Goal: Use online tool/utility: Use online tool/utility

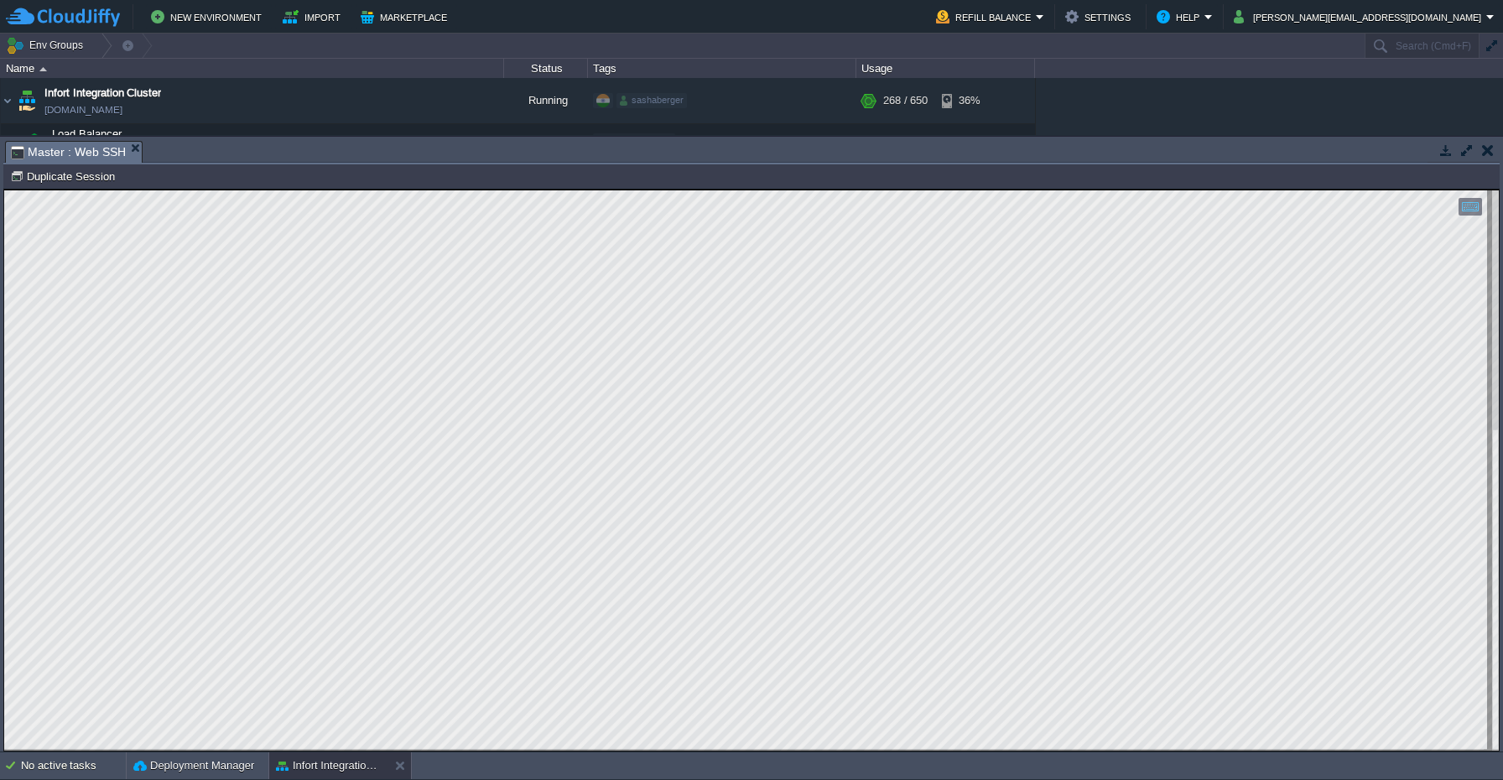
click at [200, 749] on div at bounding box center [751, 470] width 1495 height 560
click at [413, 190] on html "Copy: Cmd + C Paste: Cmd + V Settings: Ctrl + Shift + Alt 0" at bounding box center [751, 190] width 1495 height 0
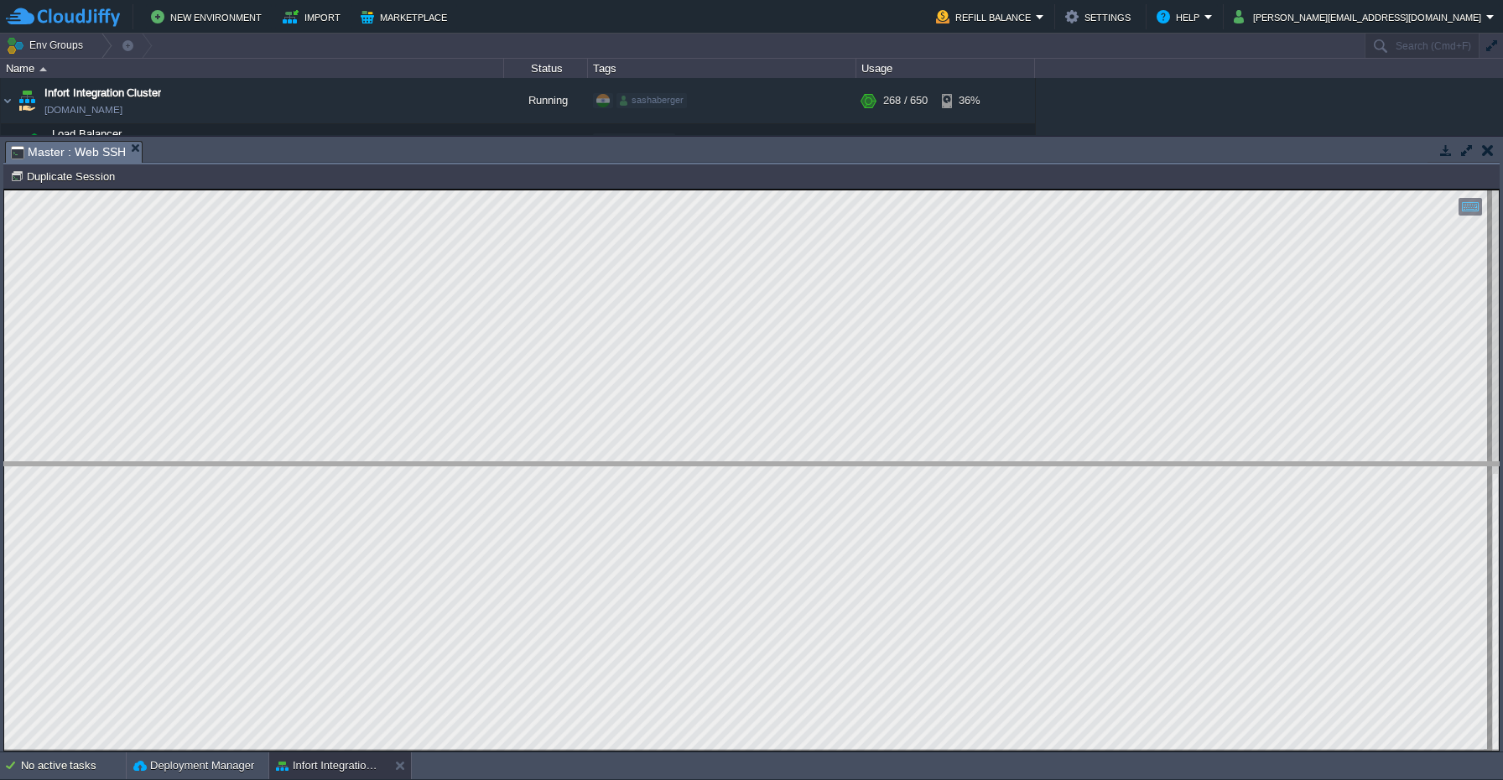
drag, startPoint x: 255, startPoint y: 142, endPoint x: 264, endPoint y: 465, distance: 323.1
click at [264, 465] on body "New Environment Import Marketplace Bonus $0.00 Upgrade Account Refill Balance S…" at bounding box center [751, 390] width 1503 height 780
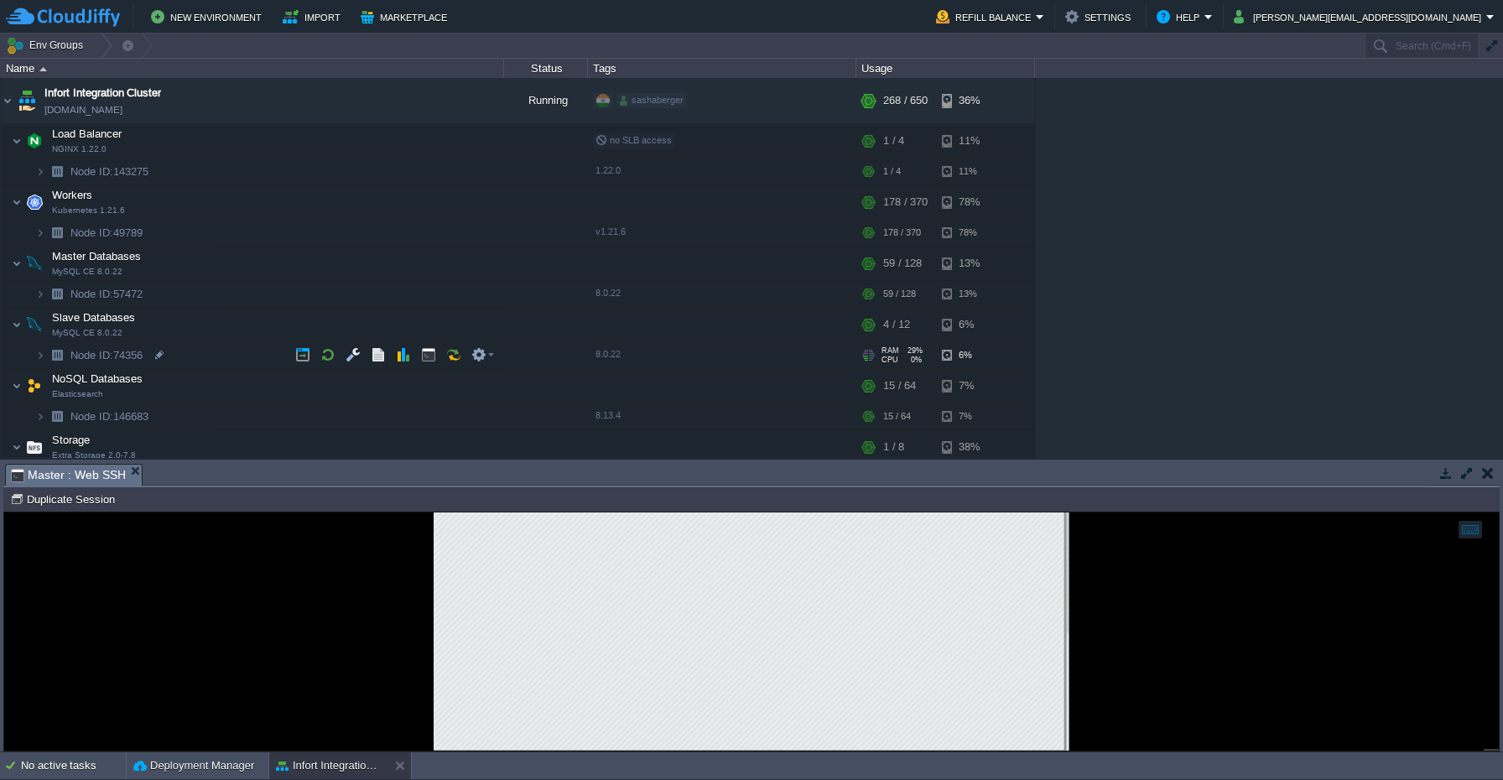
scroll to position [233, 0]
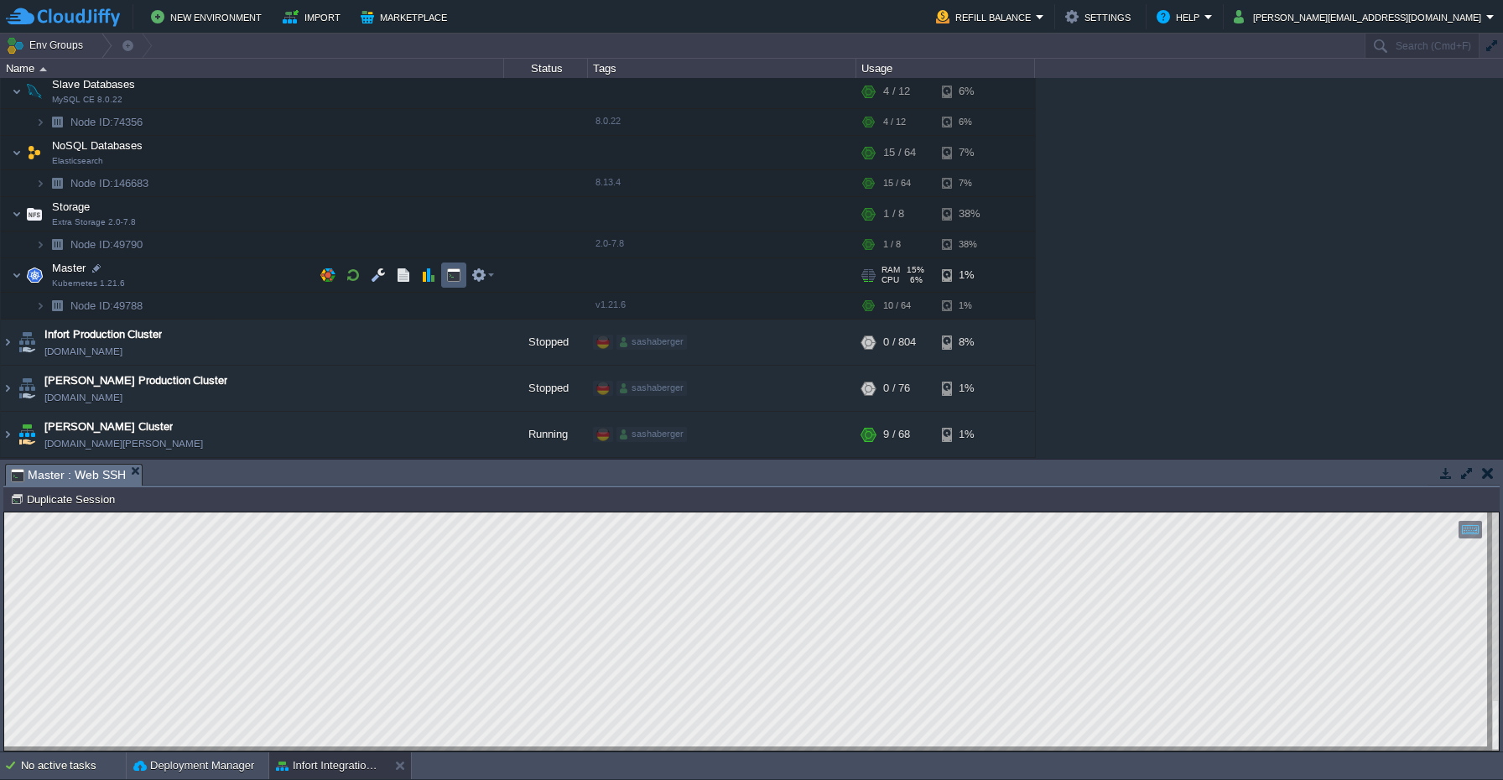
click at [451, 275] on button "button" at bounding box center [453, 275] width 15 height 15
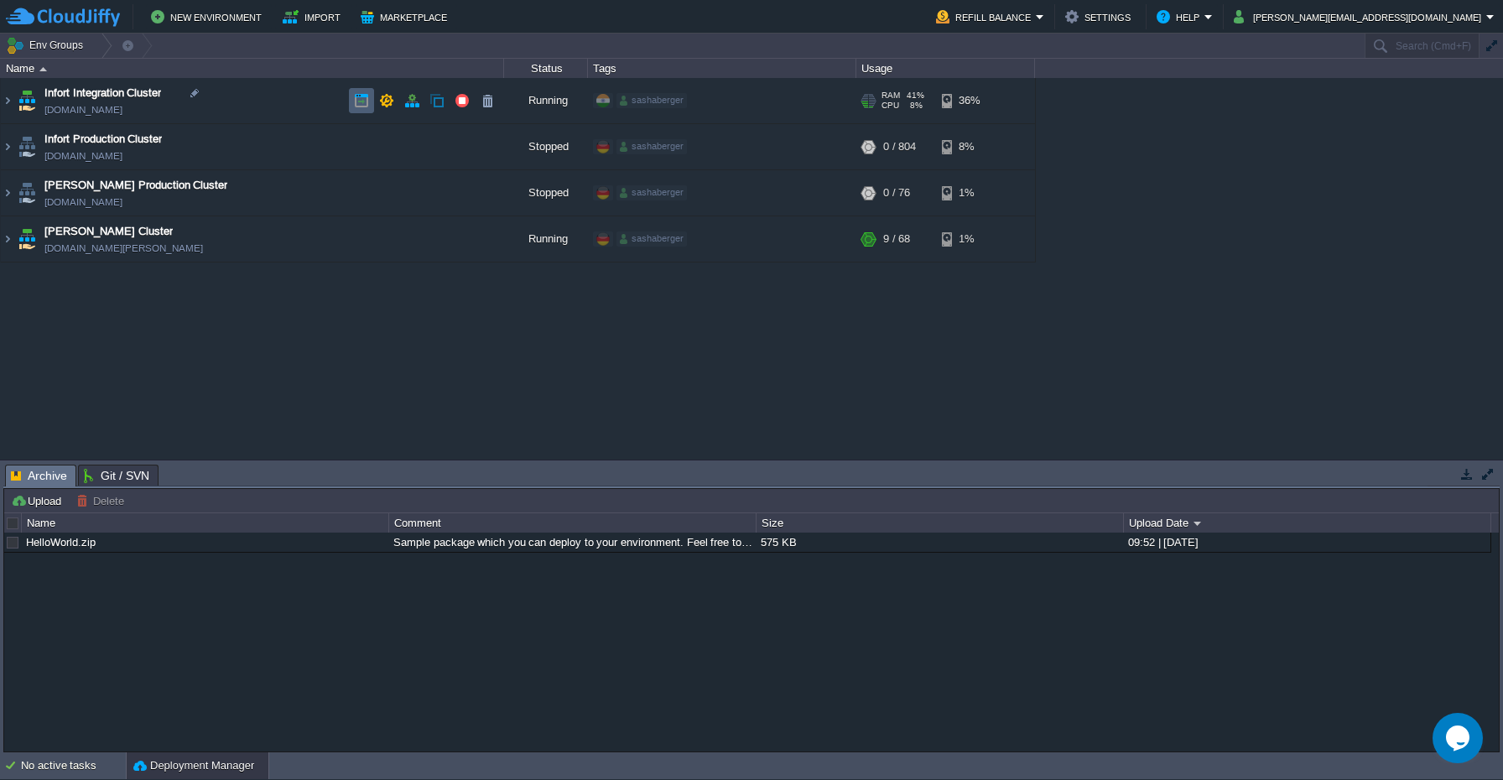
click at [359, 95] on button "button" at bounding box center [361, 100] width 15 height 15
click at [386, 105] on button "button" at bounding box center [386, 100] width 15 height 15
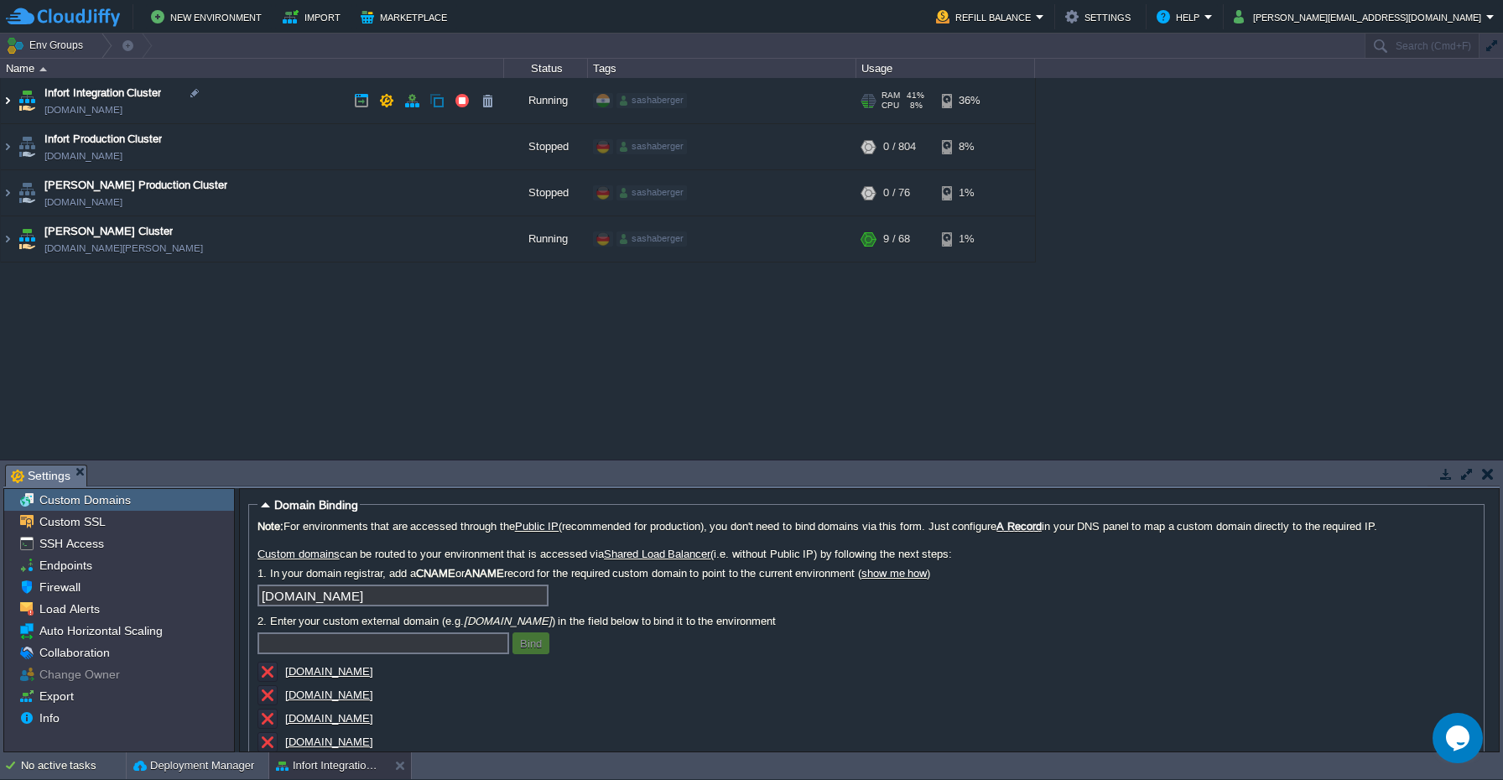
click at [9, 102] on img at bounding box center [7, 100] width 13 height 45
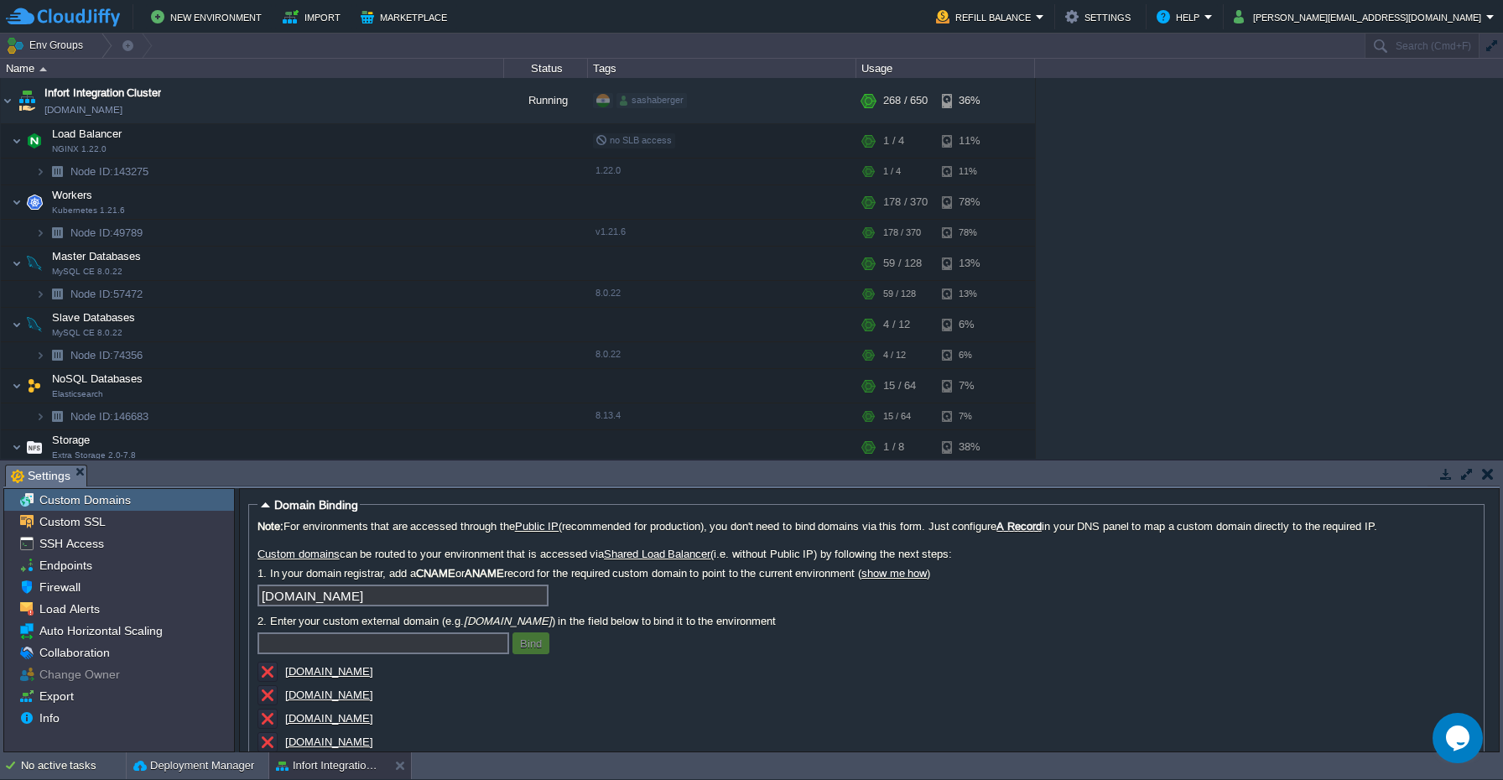
scroll to position [232, 0]
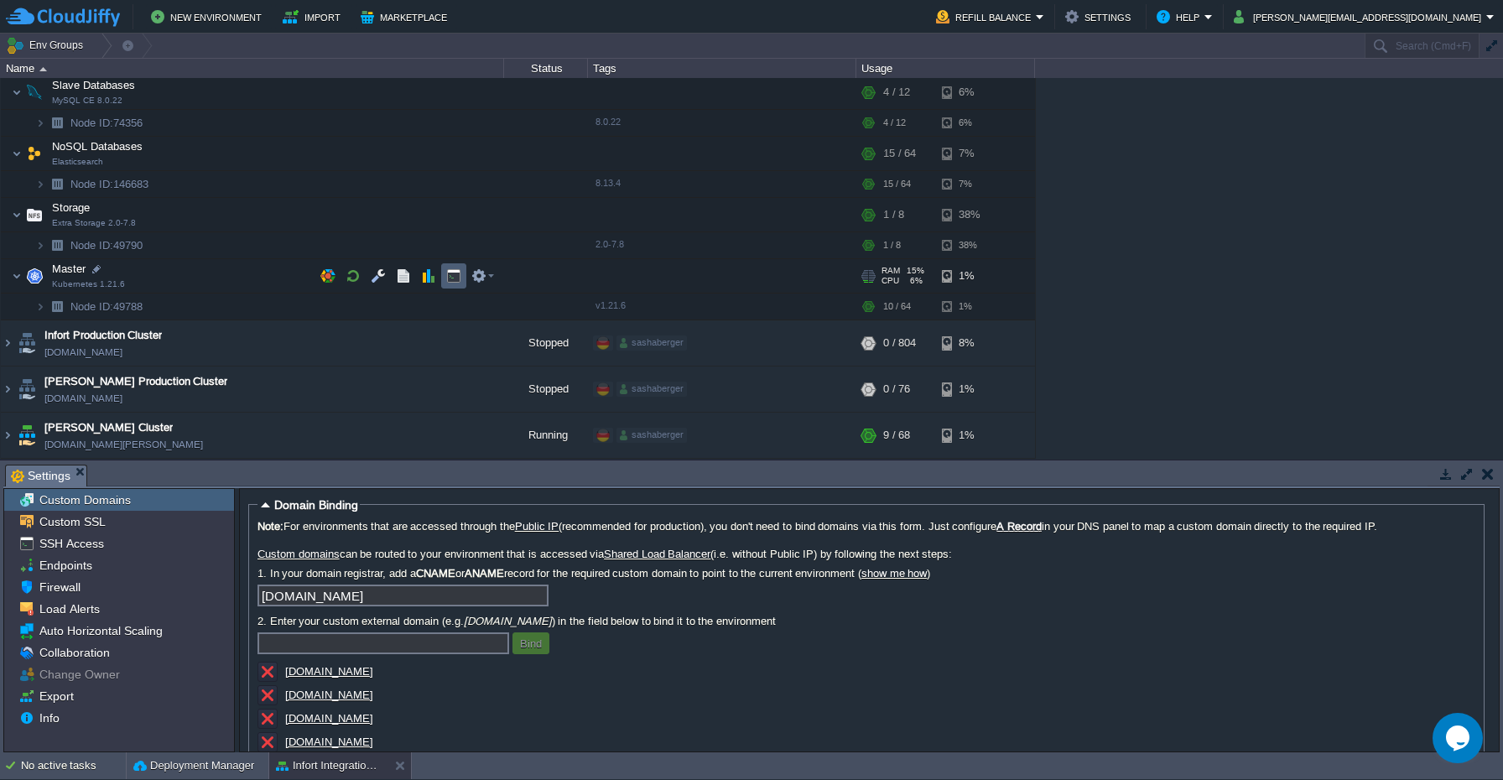
click at [461, 279] on td at bounding box center [453, 275] width 25 height 25
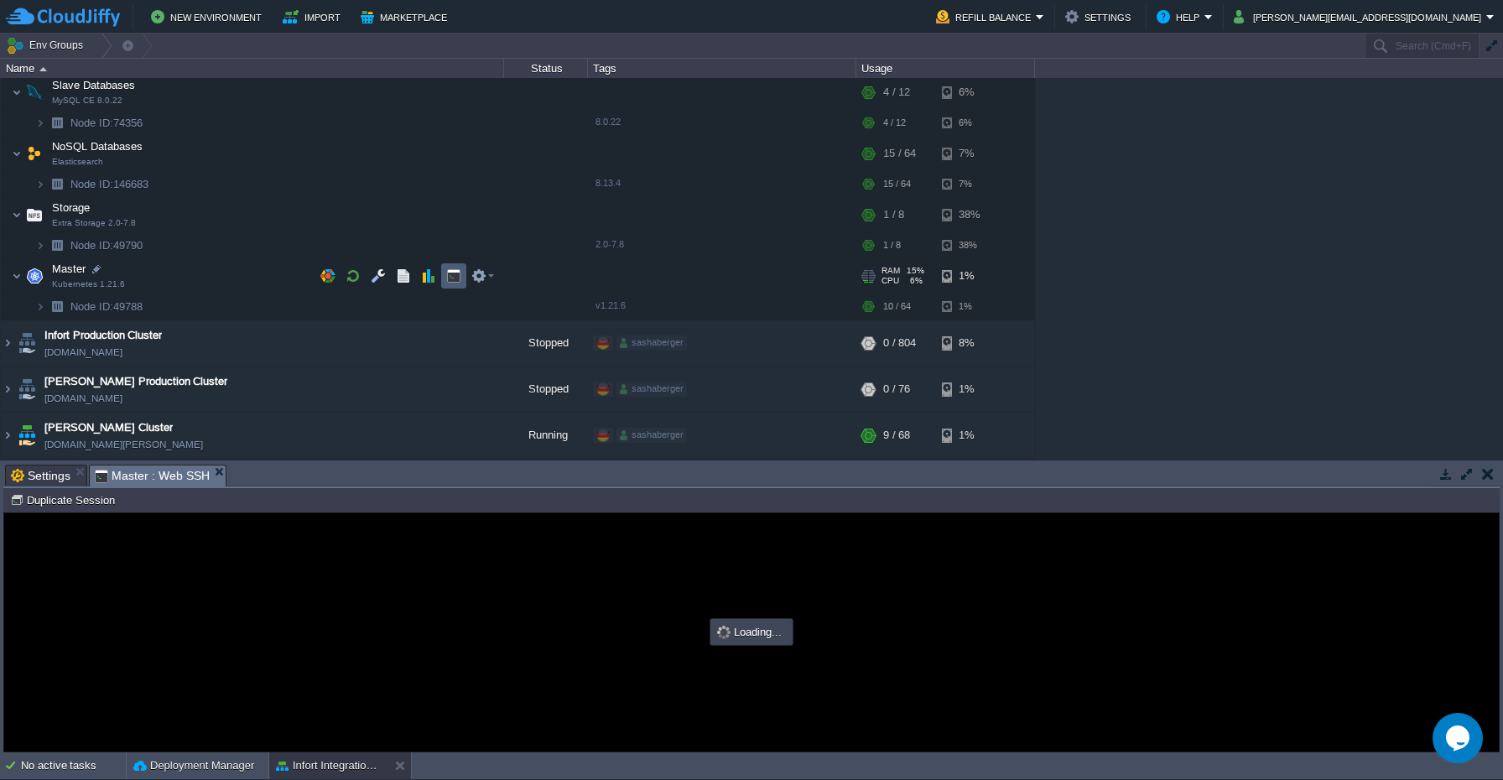
scroll to position [0, 0]
type input "#000000"
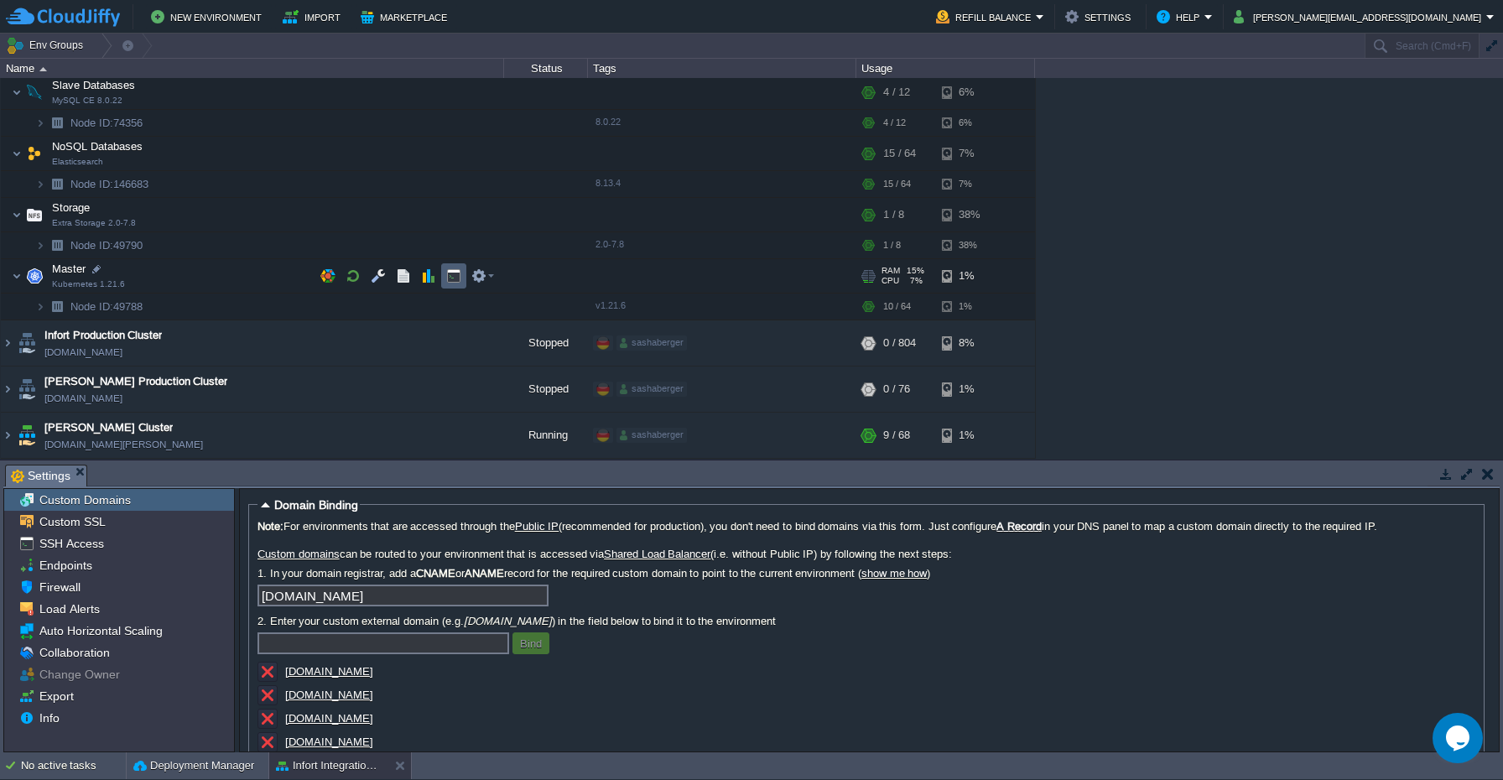
click at [453, 279] on button "button" at bounding box center [453, 275] width 15 height 15
click at [448, 277] on button "button" at bounding box center [453, 275] width 15 height 15
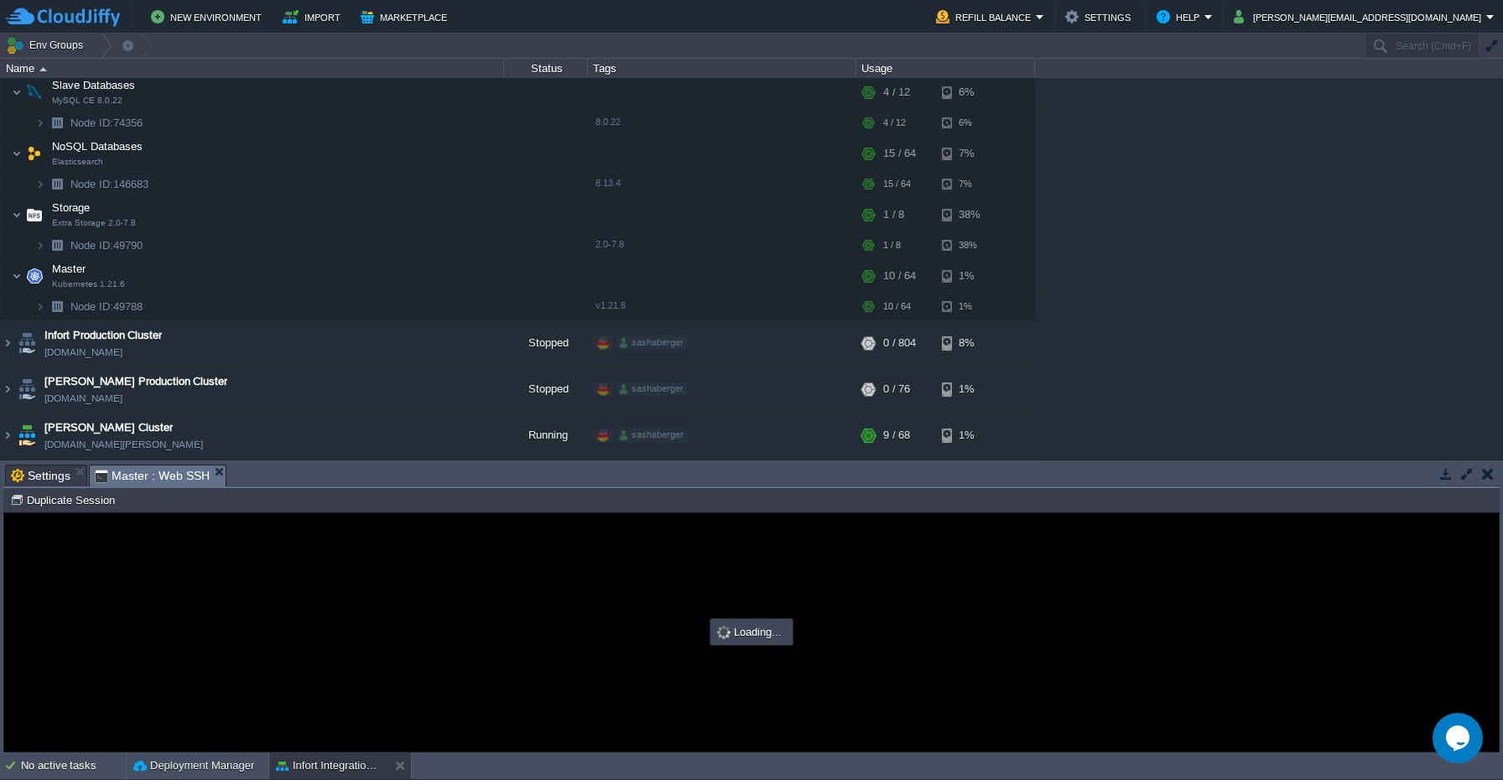
type input "#000000"
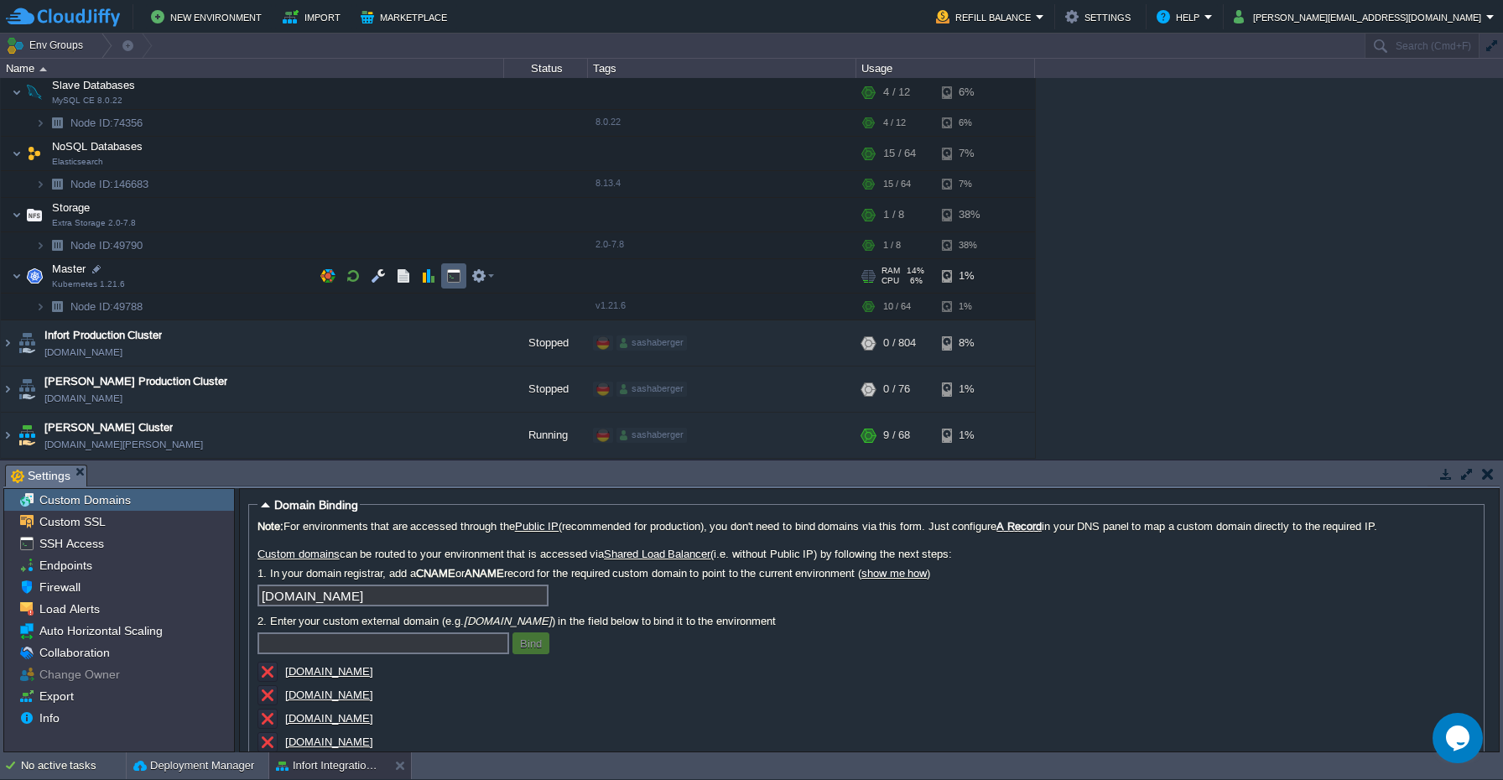
click at [454, 279] on button "button" at bounding box center [453, 275] width 15 height 15
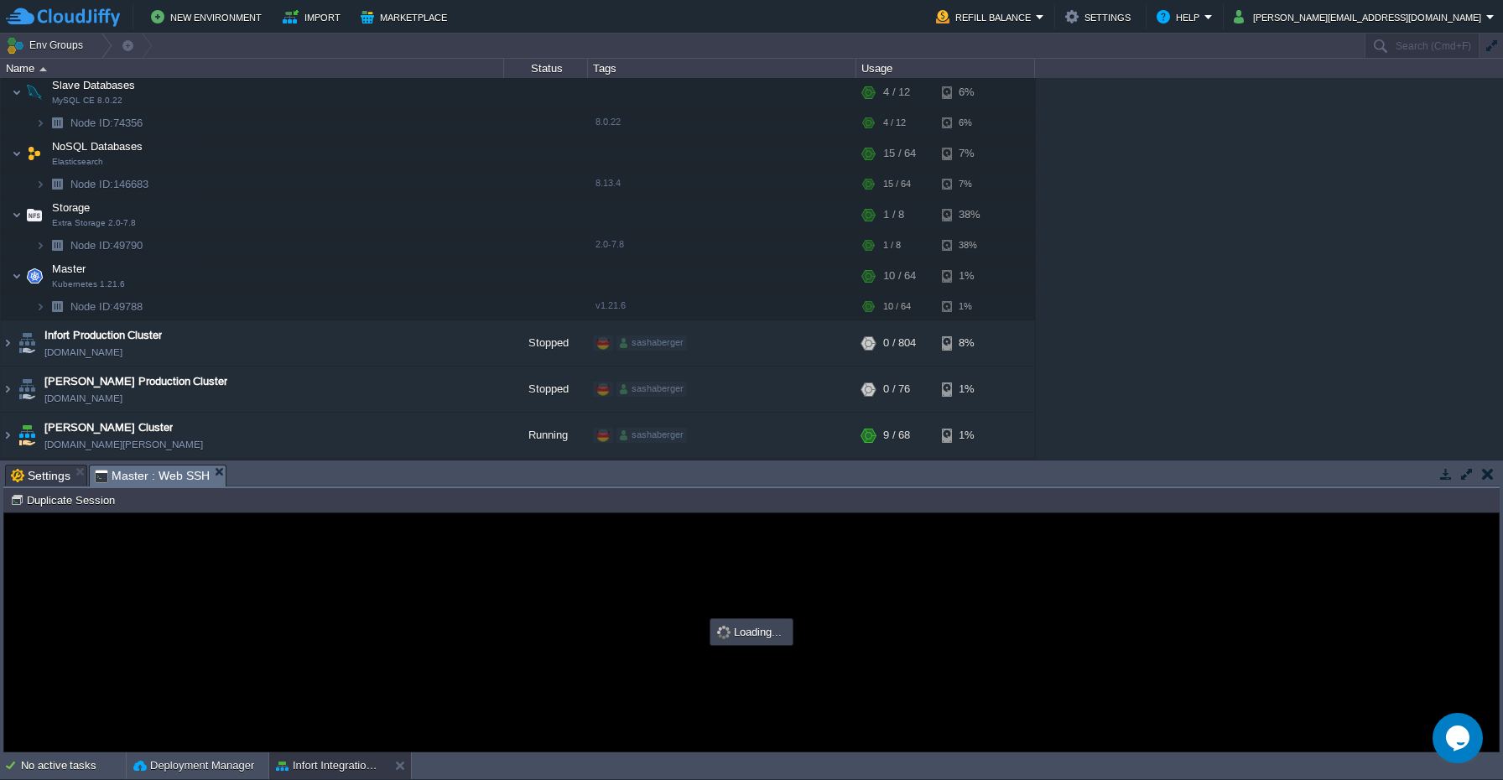
type input "#000000"
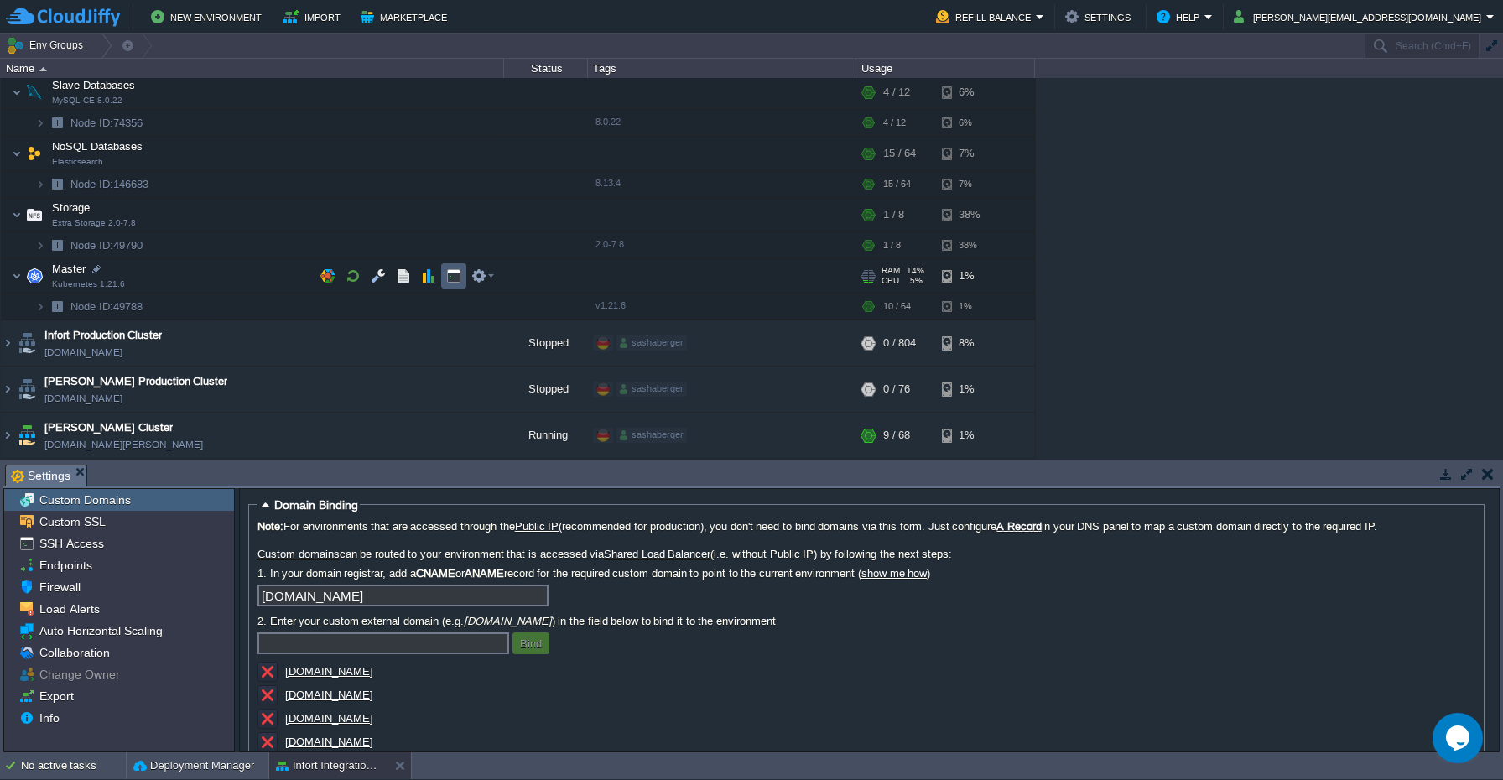
click at [448, 274] on button "button" at bounding box center [453, 275] width 15 height 15
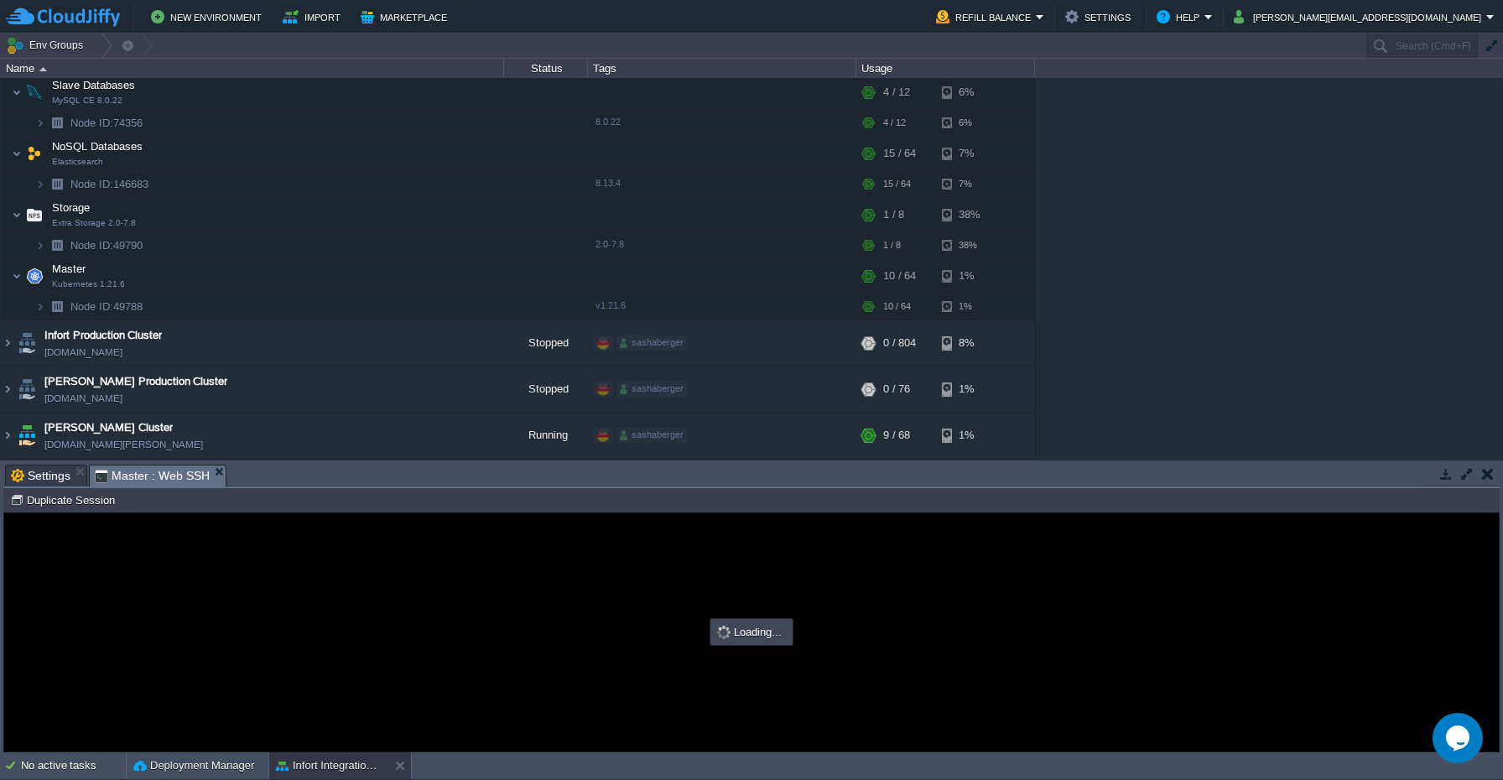
type input "#000000"
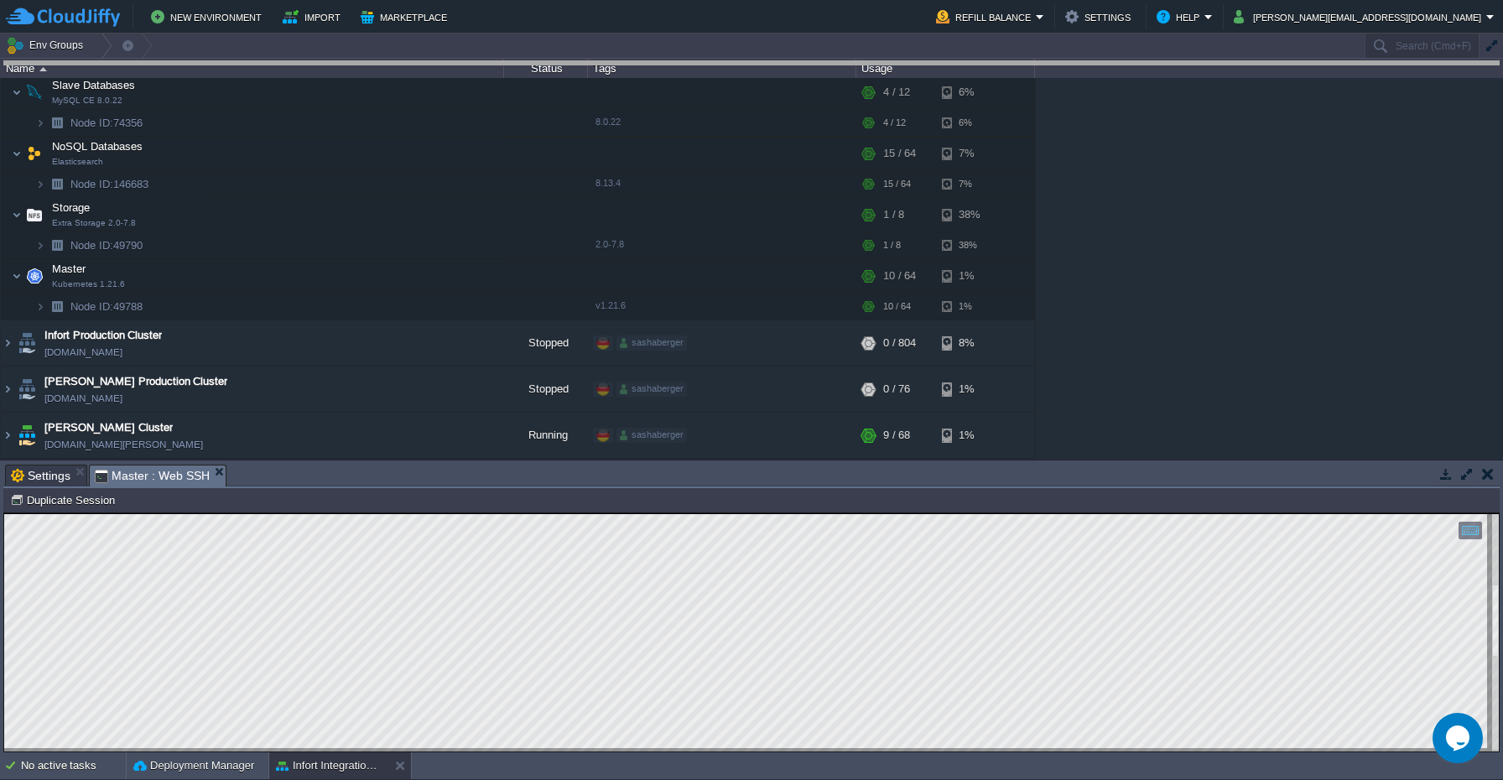
drag, startPoint x: 357, startPoint y: 468, endPoint x: 435, endPoint y: 49, distance: 426.7
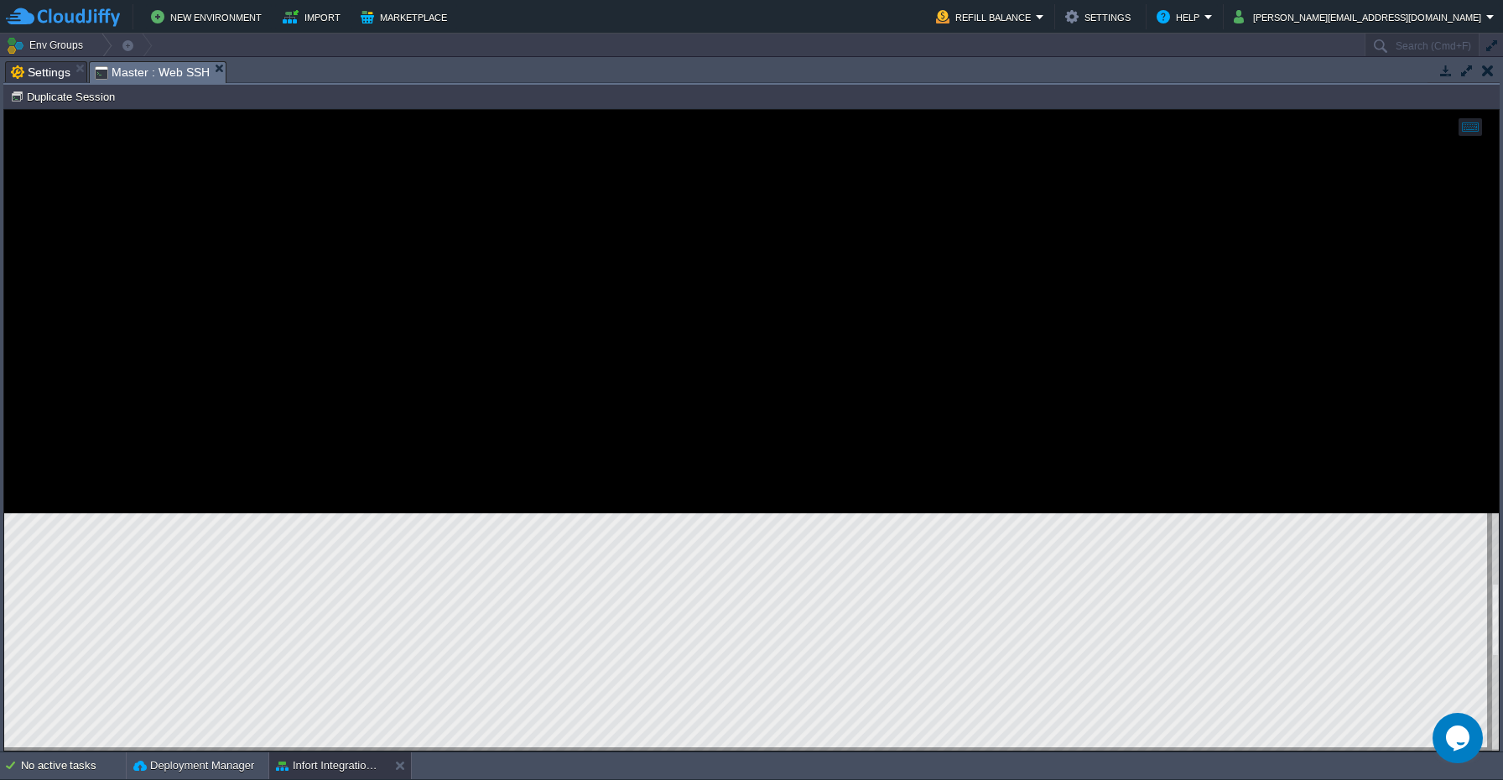
scroll to position [229, 0]
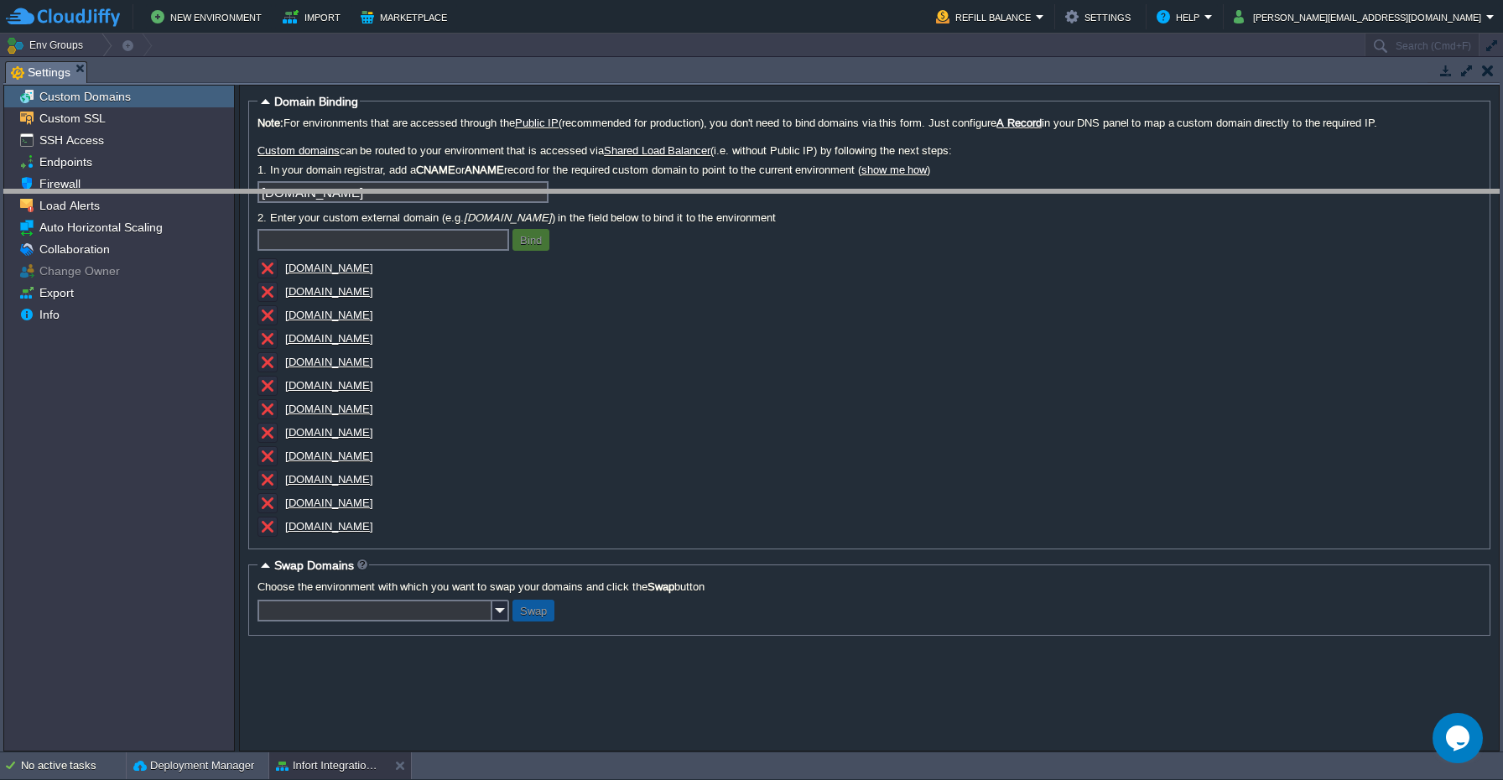
drag, startPoint x: 159, startPoint y: 70, endPoint x: 190, endPoint y: 490, distance: 421.5
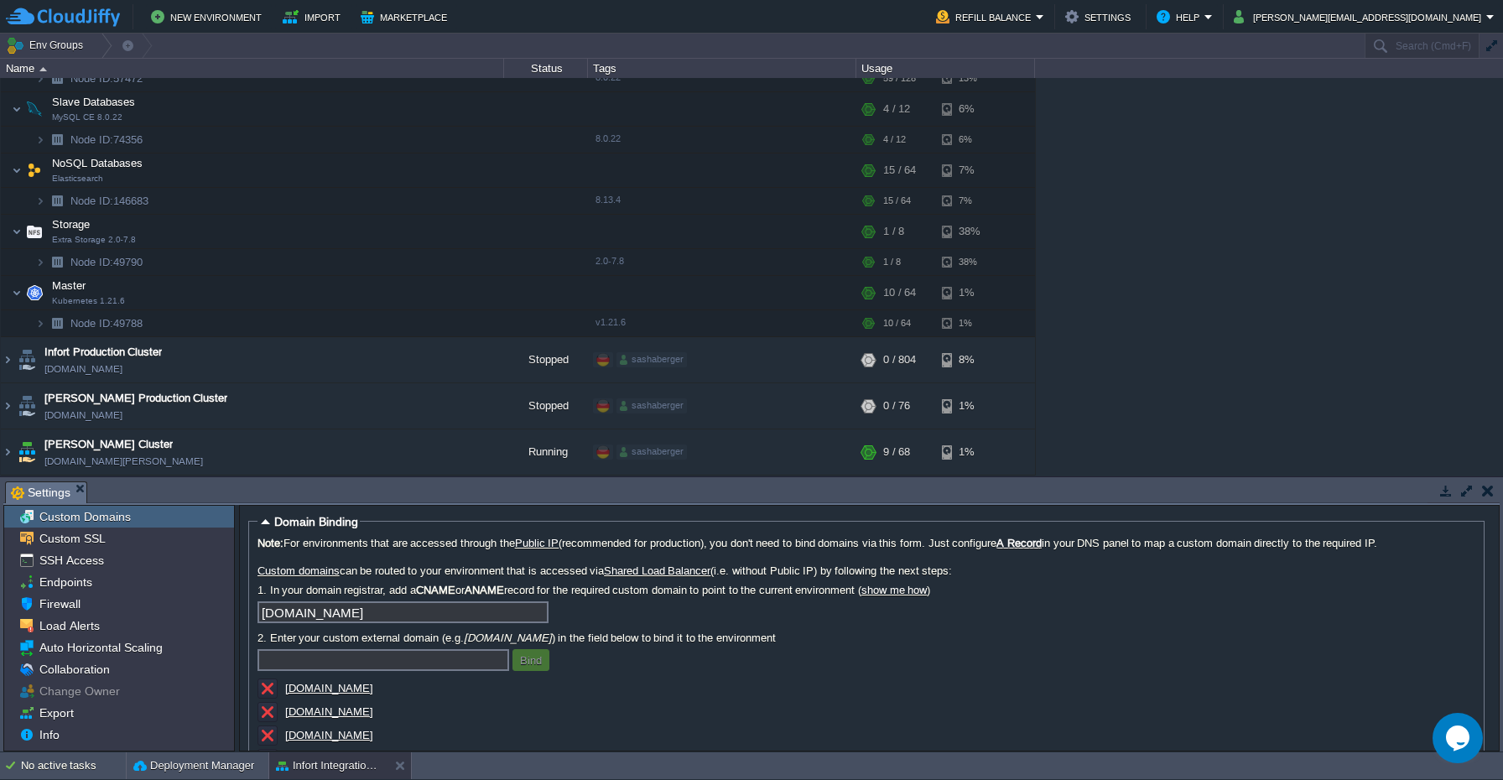
scroll to position [212, 0]
click at [454, 298] on button "button" at bounding box center [453, 296] width 15 height 15
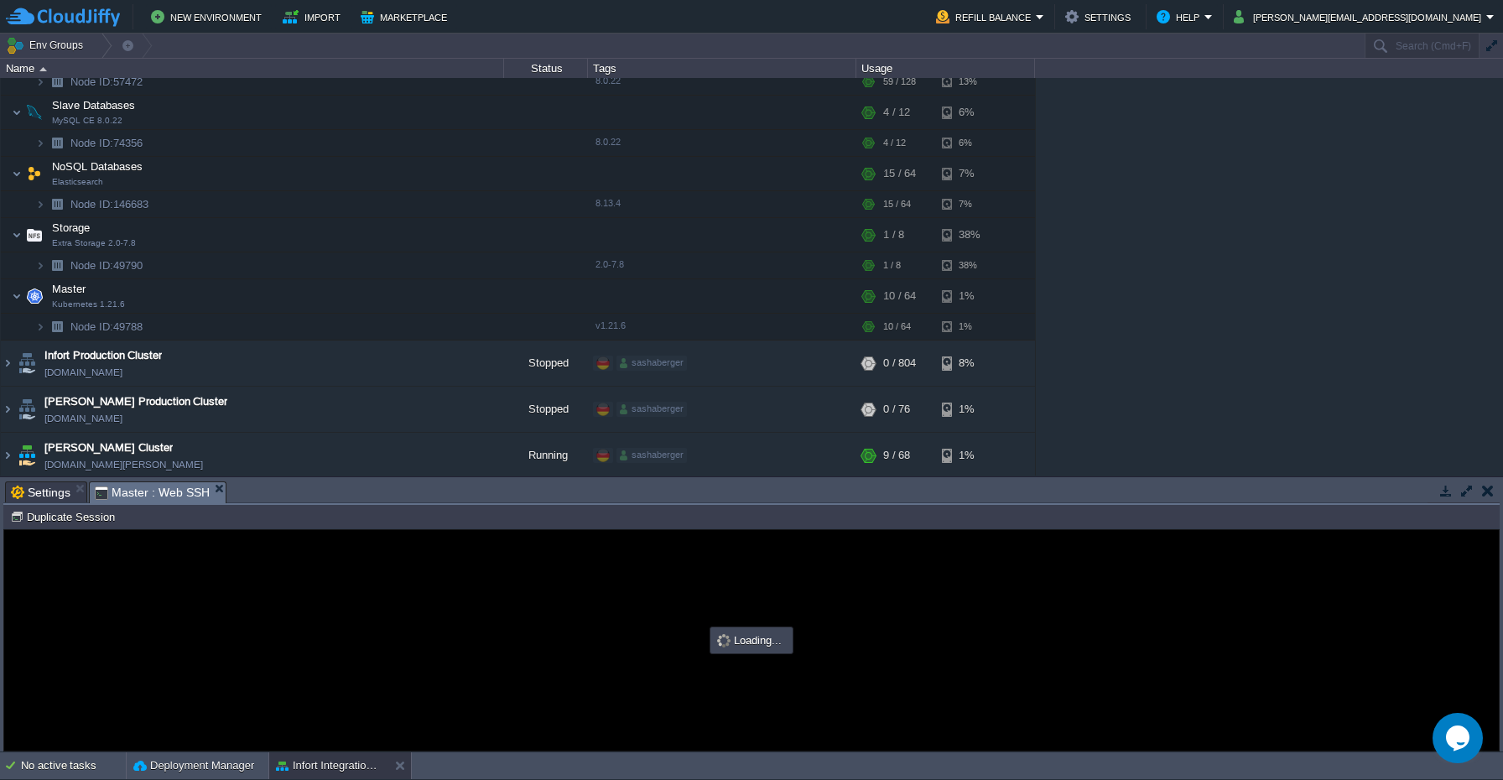
scroll to position [0, 0]
type input "#000000"
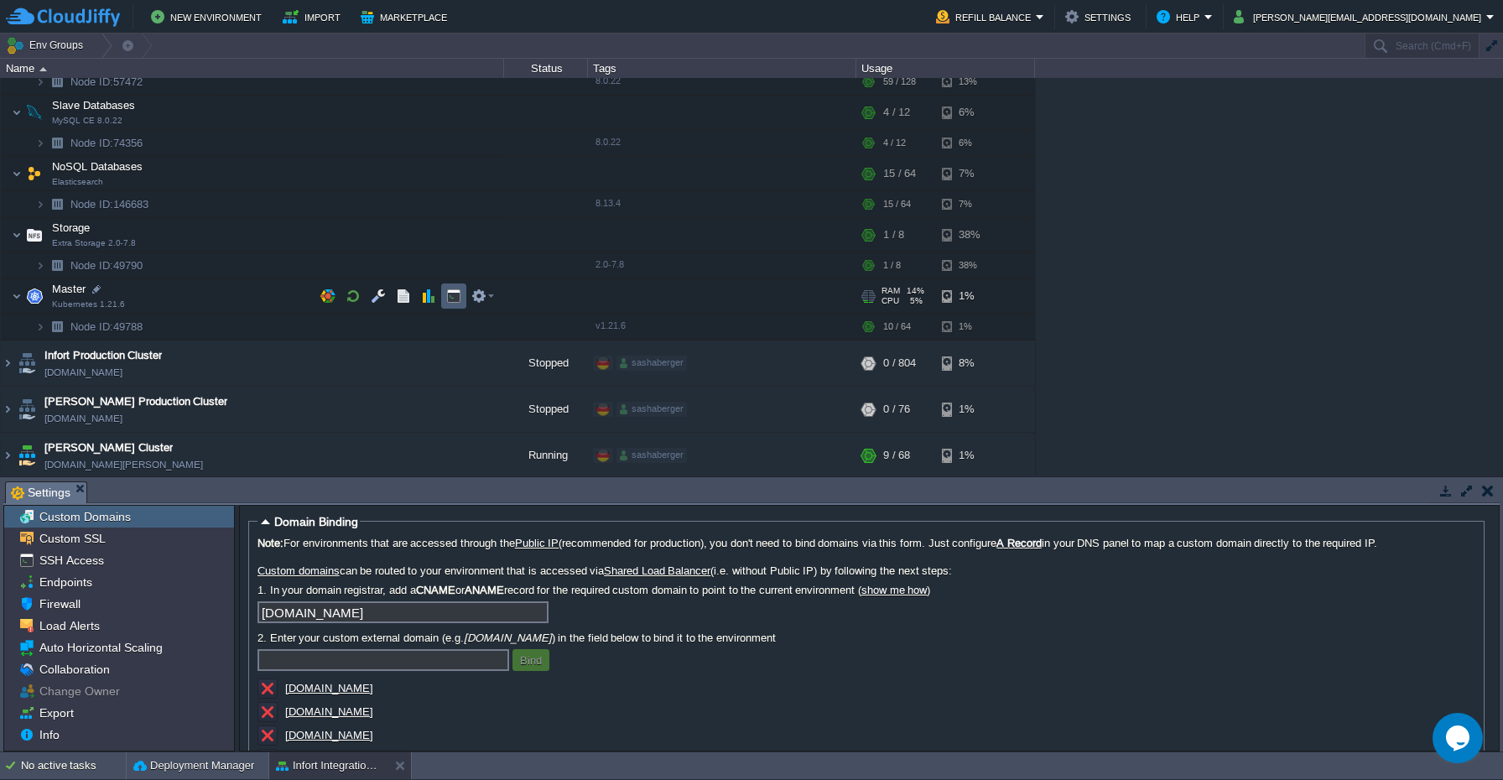
click at [456, 300] on button "button" at bounding box center [453, 296] width 15 height 15
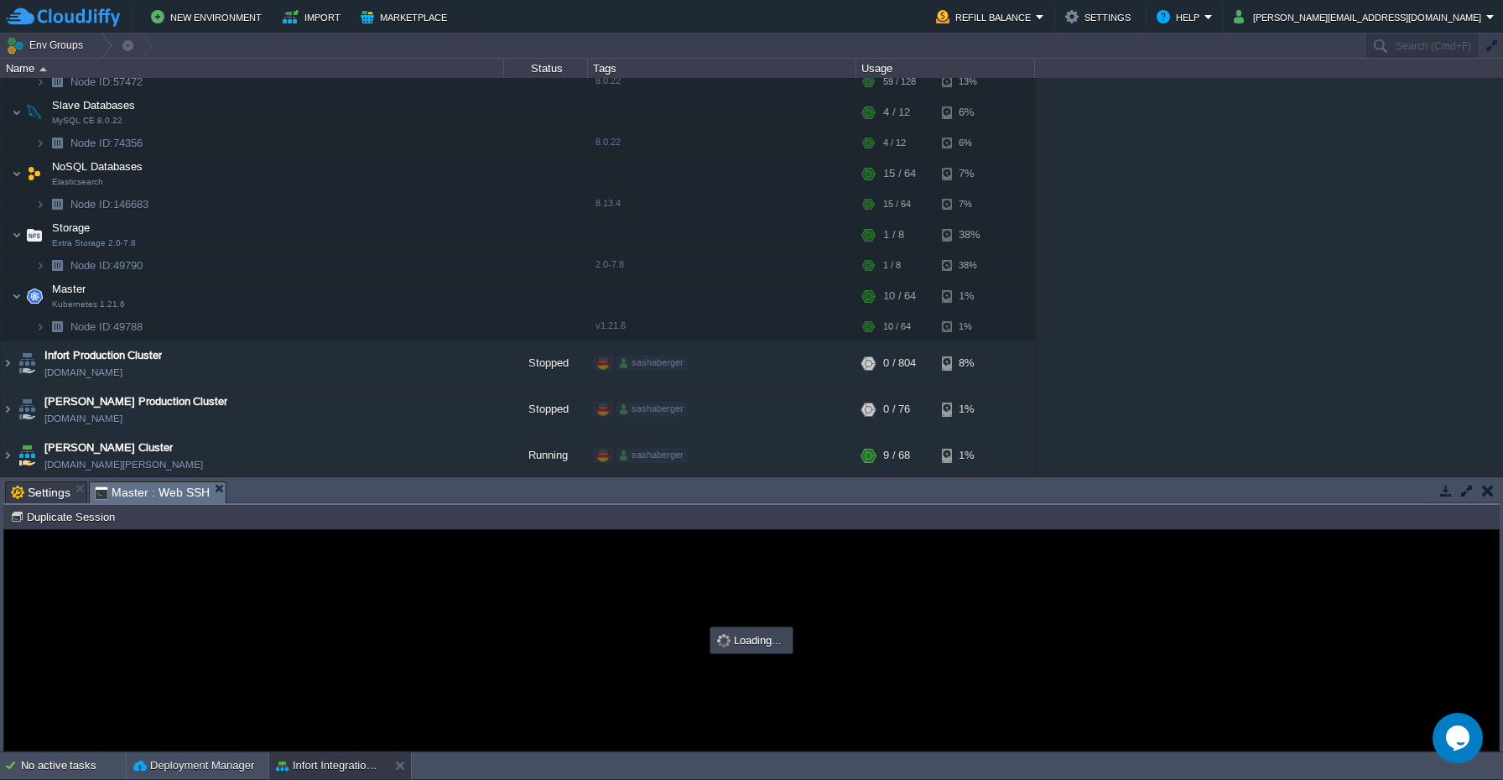
type input "#000000"
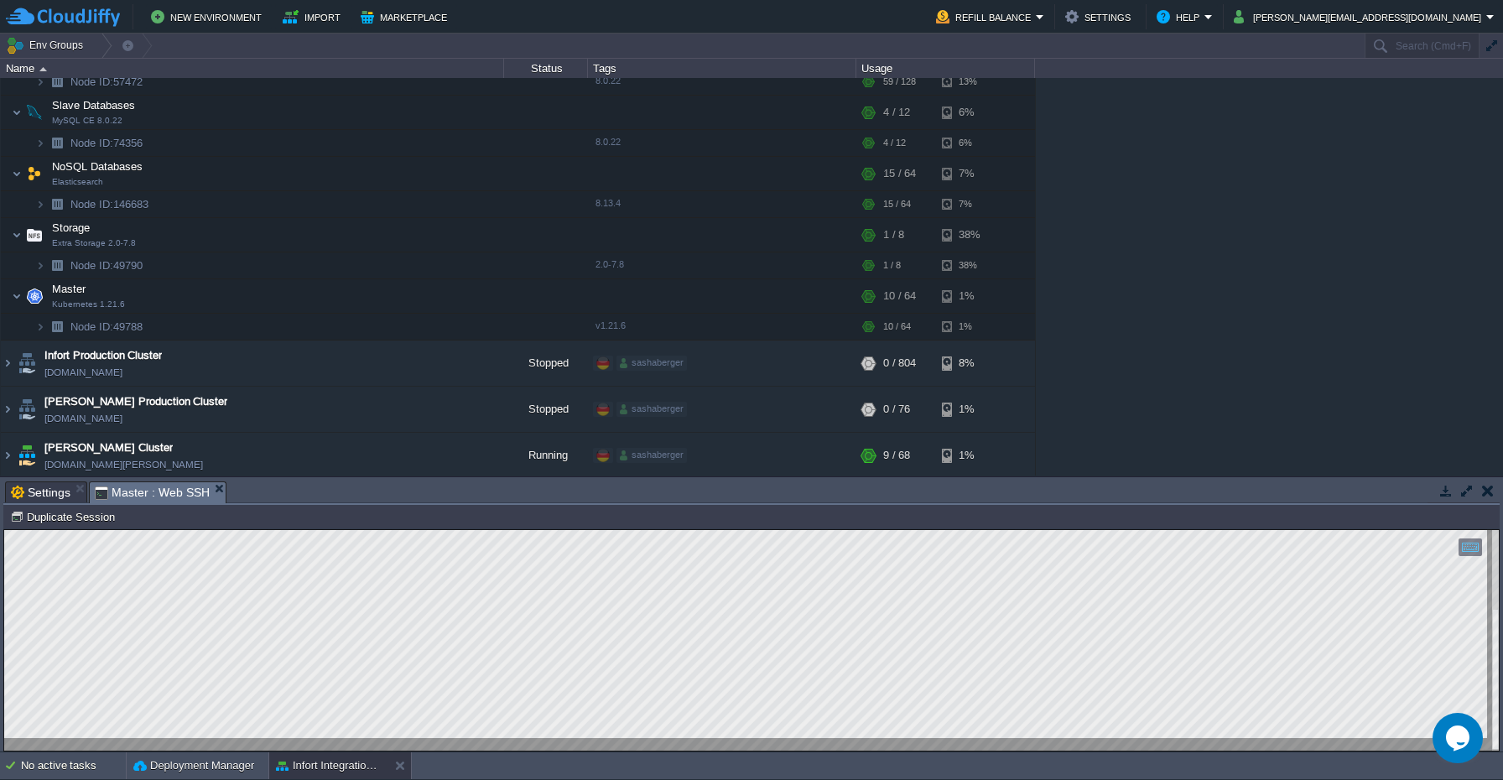
scroll to position [212, 0]
